Goal: Navigation & Orientation: Find specific page/section

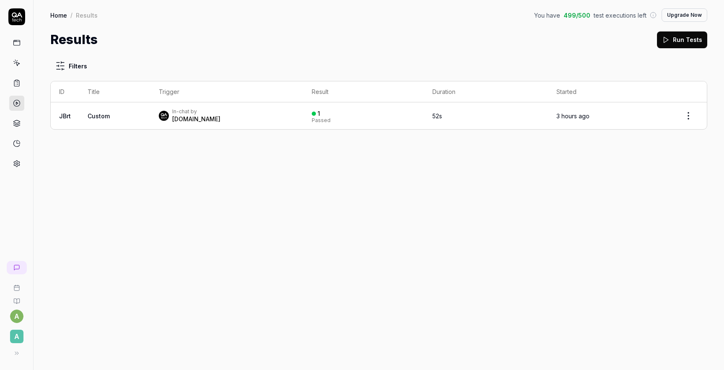
click at [13, 16] on icon at bounding box center [17, 15] width 10 height 5
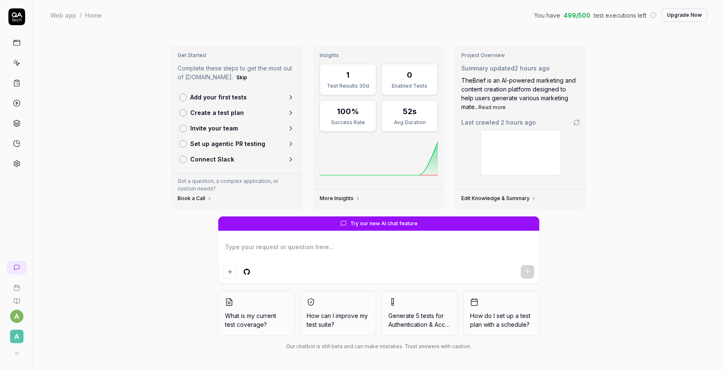
click at [15, 160] on icon at bounding box center [17, 164] width 8 height 8
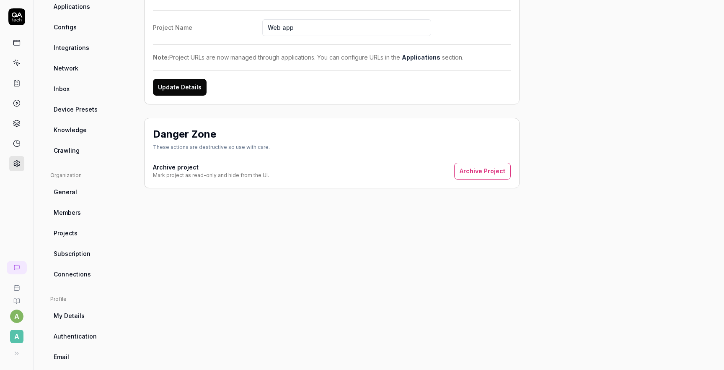
scroll to position [96, 0]
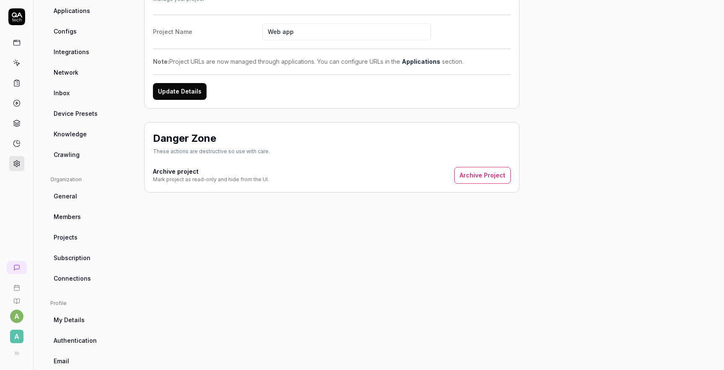
click at [70, 256] on span "Subscription" at bounding box center [72, 257] width 37 height 9
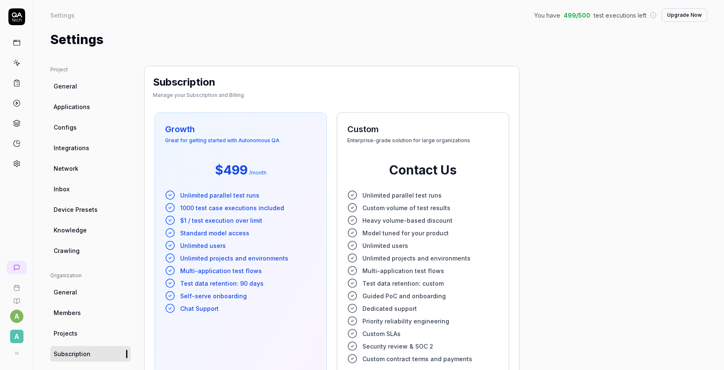
click at [73, 249] on span "Crawling" at bounding box center [67, 250] width 26 height 9
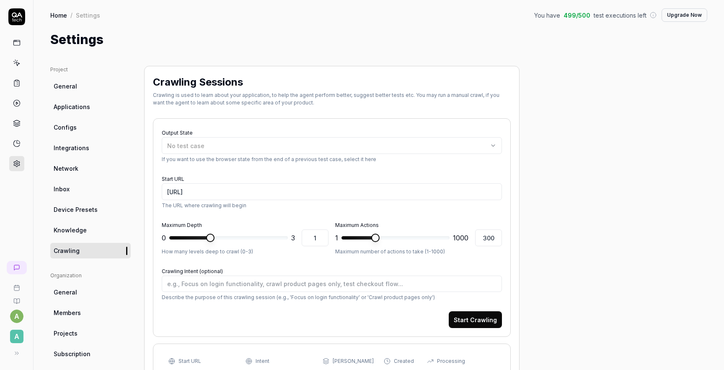
click at [16, 65] on icon at bounding box center [17, 63] width 8 height 8
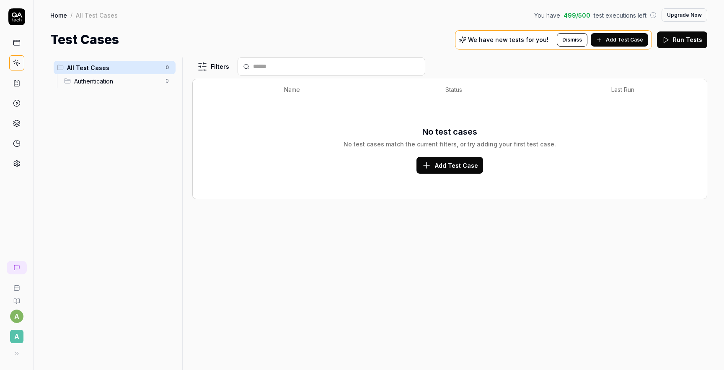
click at [17, 104] on icon at bounding box center [17, 103] width 8 height 8
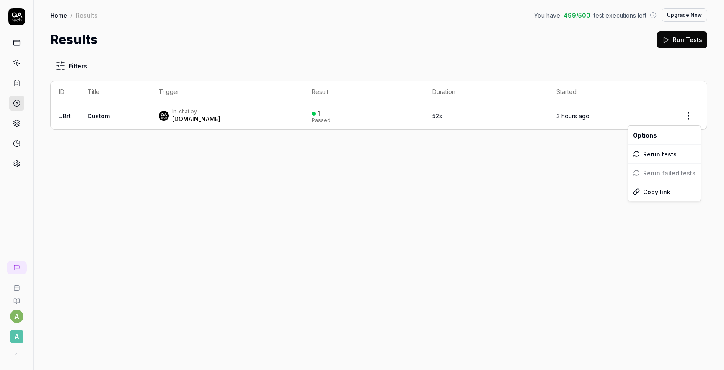
click at [685, 115] on html "a A Home / Results You have 499 / 500 test executions left Upgrade Now Home / R…" at bounding box center [362, 185] width 724 height 370
click at [22, 81] on html "a A Home / Results You have 499 / 500 test executions left Upgrade Now Home / R…" at bounding box center [362, 185] width 724 height 370
click at [18, 122] on icon at bounding box center [16, 121] width 6 height 3
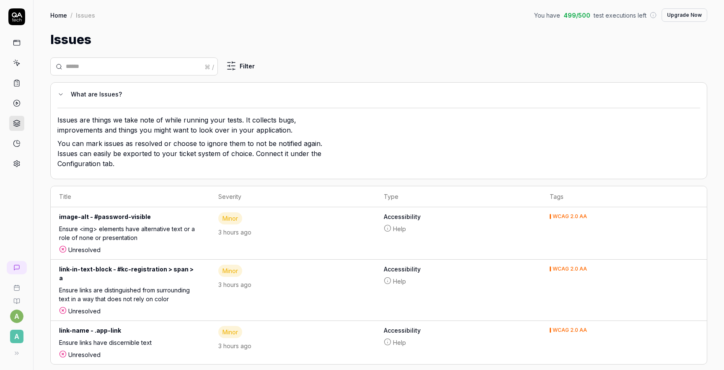
click at [16, 41] on icon at bounding box center [16, 41] width 6 height 0
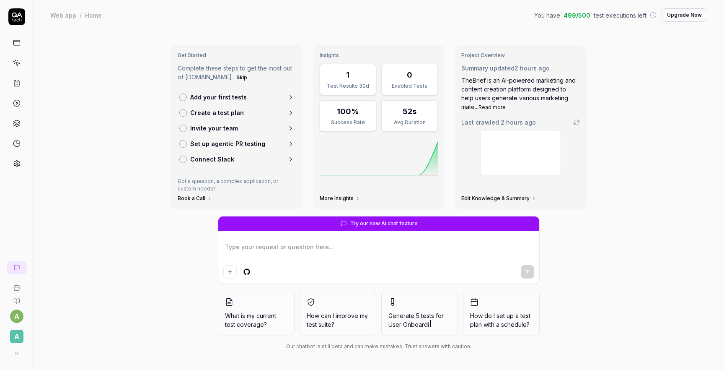
type textarea "*"
click at [106, 119] on div "Get Started Complete these steps to get the most out of QA.tech. Skip Add your …" at bounding box center [379, 200] width 691 height 340
